Goal: Information Seeking & Learning: Understand process/instructions

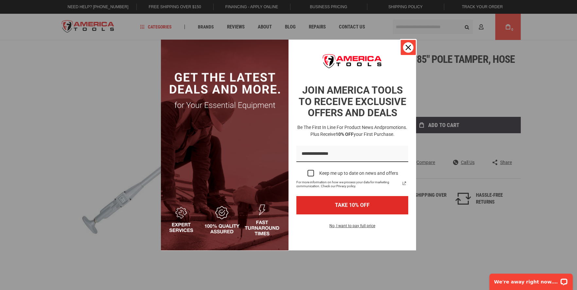
click at [406, 48] on icon "close icon" at bounding box center [408, 47] width 5 height 5
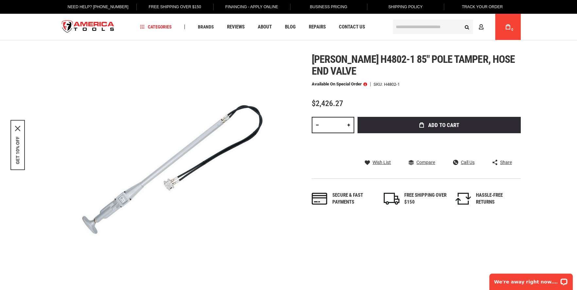
click at [405, 8] on span "Shipping Policy" at bounding box center [405, 7] width 34 height 5
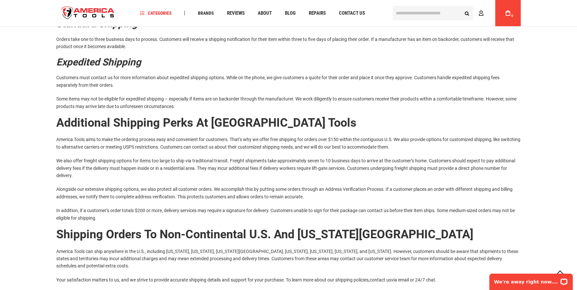
scroll to position [131, 0]
